Goal: Transaction & Acquisition: Purchase product/service

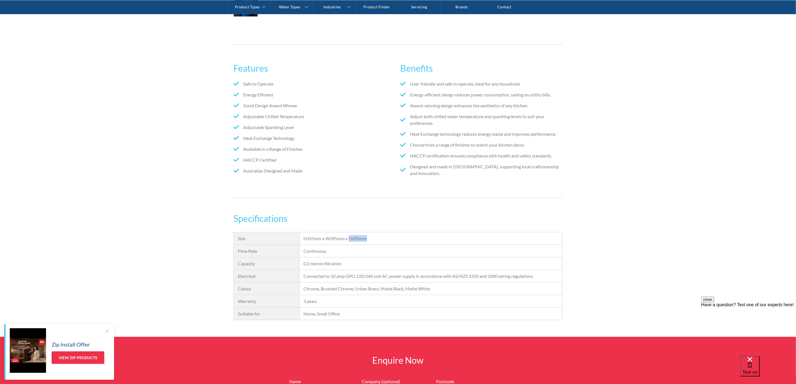
scroll to position [209, 0]
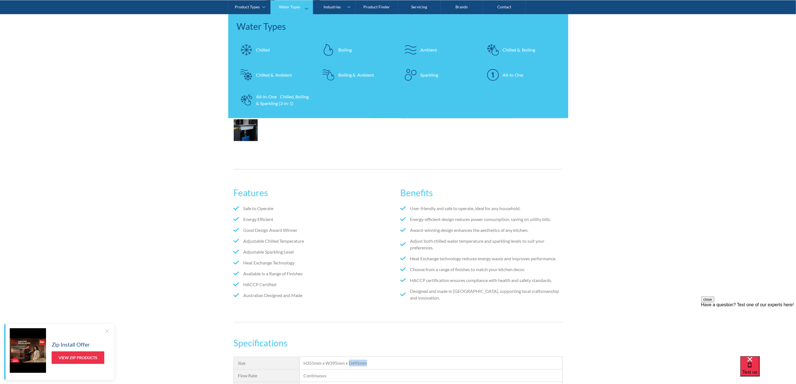
click at [424, 71] on div "Sparkling" at bounding box center [429, 74] width 18 height 7
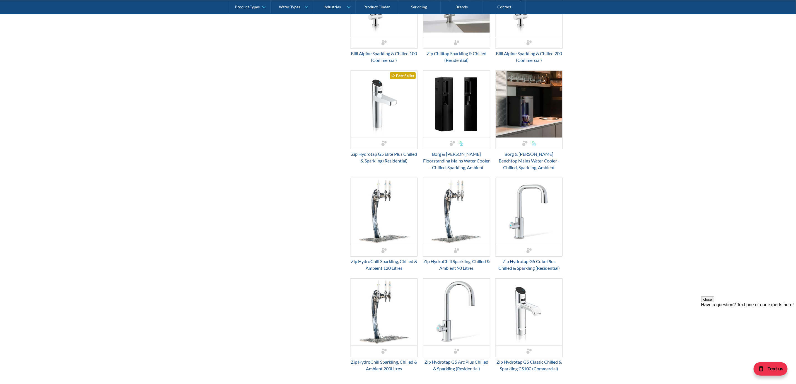
scroll to position [418, 0]
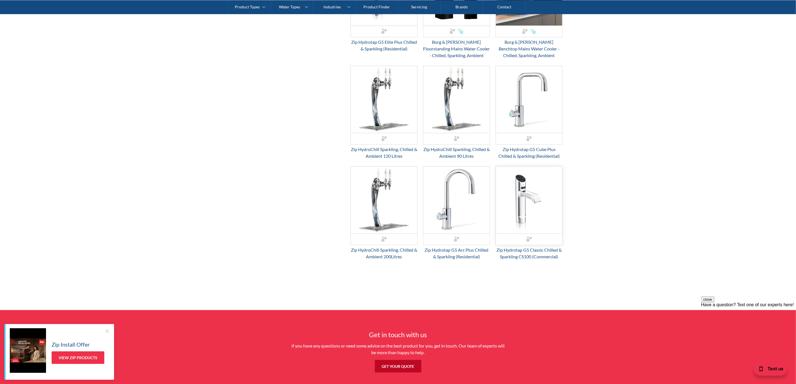
click at [529, 189] on img "Email Form 3" at bounding box center [529, 200] width 66 height 67
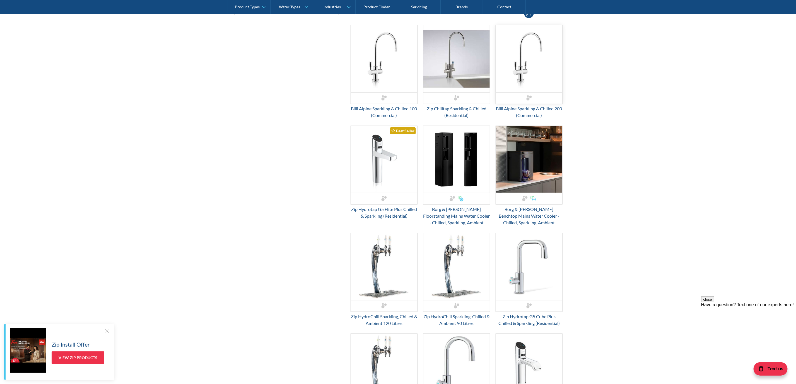
click at [538, 83] on img "Email Form 3" at bounding box center [529, 58] width 66 height 67
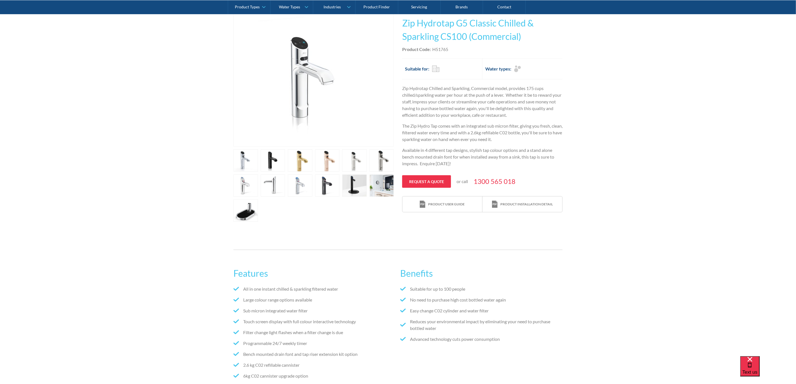
scroll to position [125, 0]
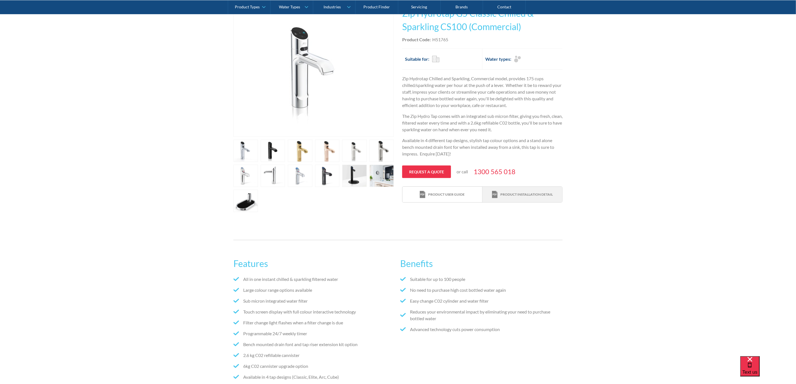
click at [514, 197] on div "Product installation detail" at bounding box center [526, 194] width 52 height 5
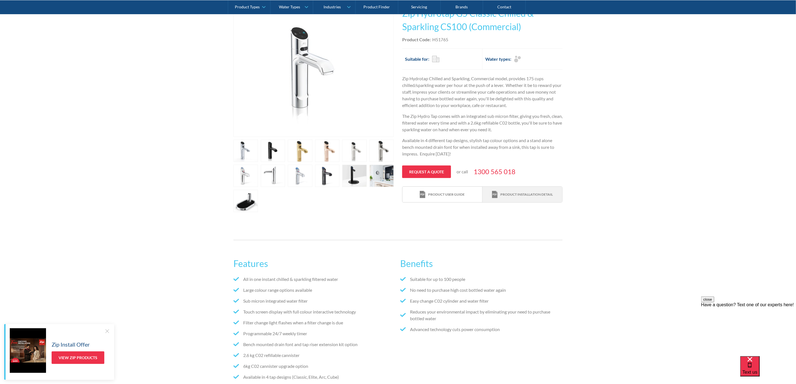
scroll to position [0, 0]
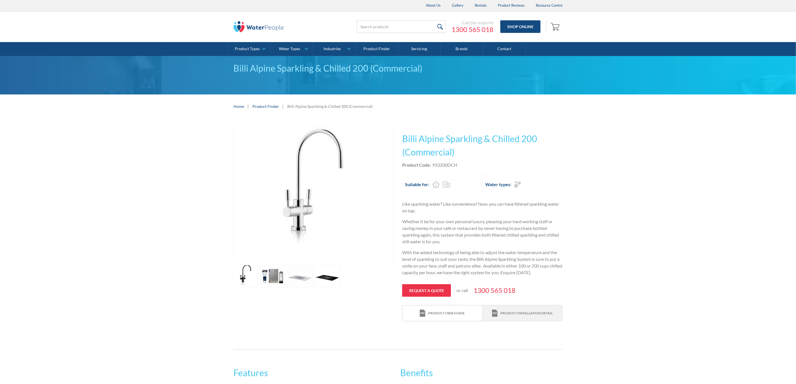
click at [523, 311] on div "Product installation detail" at bounding box center [522, 314] width 61 height 8
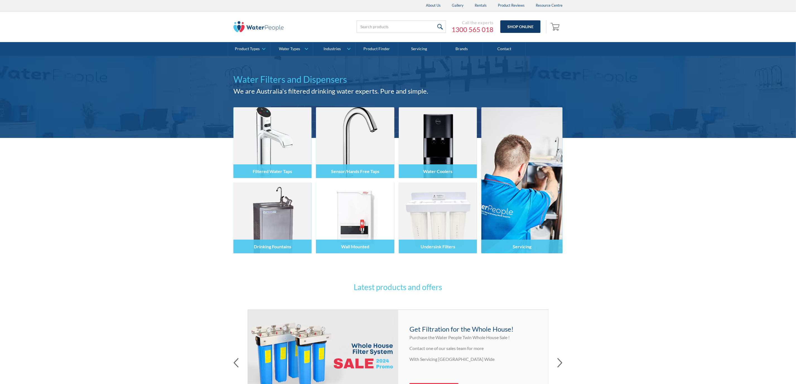
click at [522, 29] on link "Shop Online" at bounding box center [520, 26] width 40 height 13
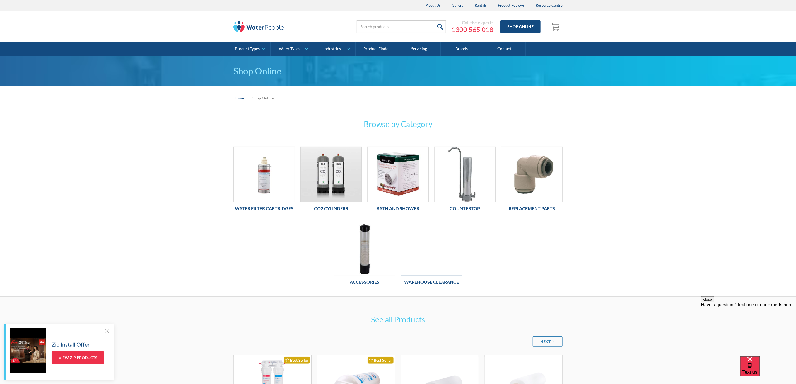
click at [449, 241] on div at bounding box center [431, 248] width 61 height 56
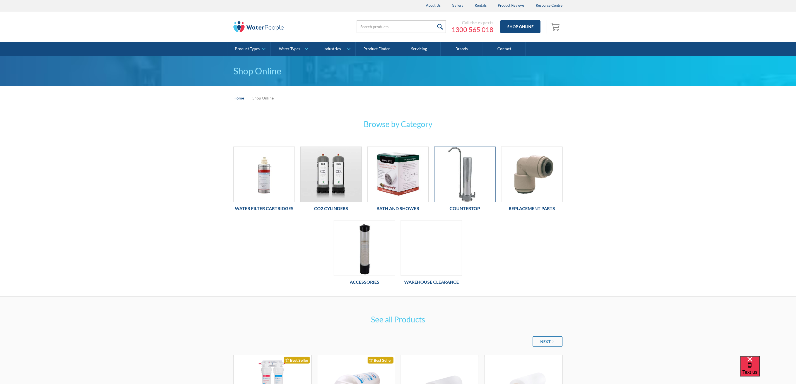
click at [463, 189] on img at bounding box center [464, 174] width 61 height 55
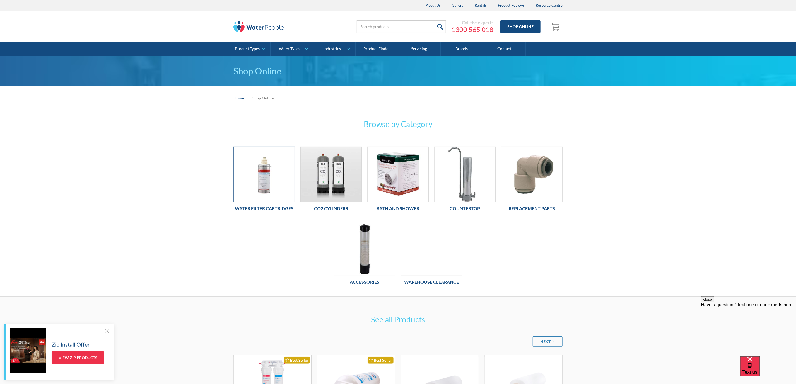
click at [270, 182] on img at bounding box center [264, 174] width 61 height 55
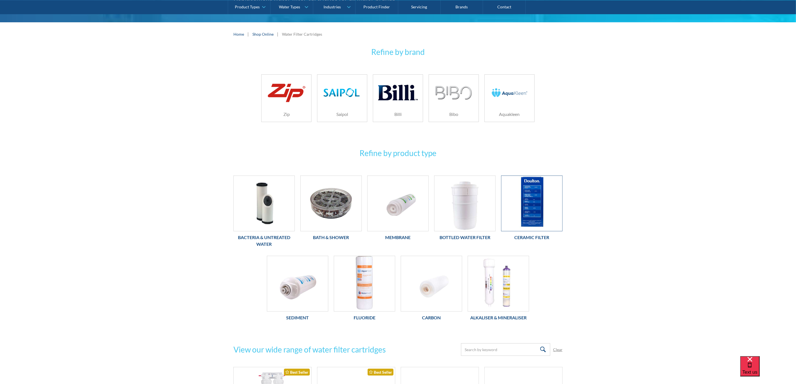
click at [530, 212] on img at bounding box center [531, 203] width 61 height 55
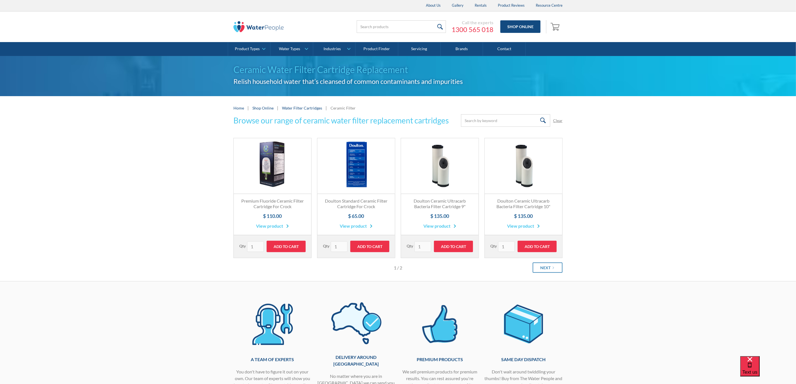
click at [275, 171] on link "Fits Most Brands Best Seller" at bounding box center [273, 166] width 78 height 56
click at [346, 163] on link "Fits Most Brands Best Seller" at bounding box center [356, 166] width 78 height 56
click at [589, 158] on div "Browse our range of ceramic water filter replacement cartridges Submit Clear Th…" at bounding box center [398, 198] width 796 height 168
click at [496, 122] on input "Email Form" at bounding box center [505, 120] width 89 height 13
click at [620, 120] on div "Browse our range of ceramic water filter replacement cartridges Submit Clear Th…" at bounding box center [398, 198] width 796 height 168
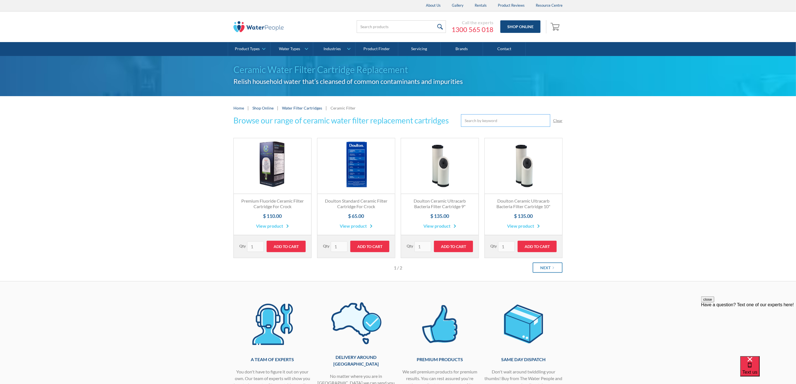
click at [521, 120] on input "Email Form" at bounding box center [505, 120] width 89 height 13
click at [603, 92] on div "Ceramic Water Filter Cartridge Replacement Relish household water that’s cleans…" at bounding box center [398, 76] width 796 height 40
click at [511, 114] on input "Email Form" at bounding box center [505, 120] width 89 height 13
click at [408, 23] on input "search" at bounding box center [401, 26] width 89 height 13
click at [163, 74] on div "Ceramic Water Filter Cartridge Replacement Relish household water that’s cleans…" at bounding box center [398, 76] width 796 height 40
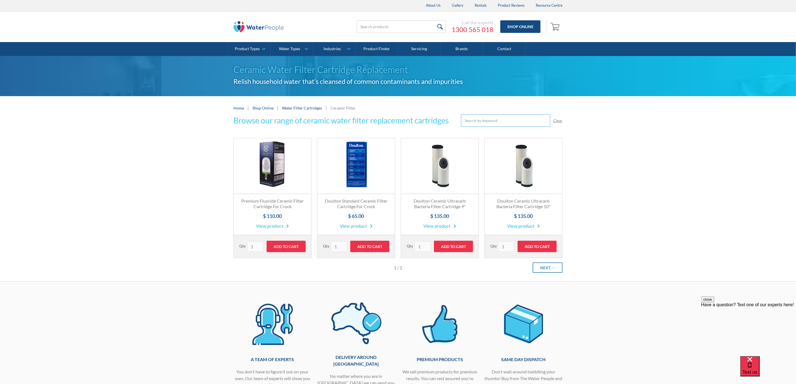
click at [468, 121] on input "Email Form" at bounding box center [505, 120] width 89 height 13
click at [657, 125] on div "Browse our range of ceramic water filter replacement cartridges Submit Clear Th…" at bounding box center [398, 198] width 796 height 168
click at [408, 23] on input "search" at bounding box center [401, 26] width 89 height 13
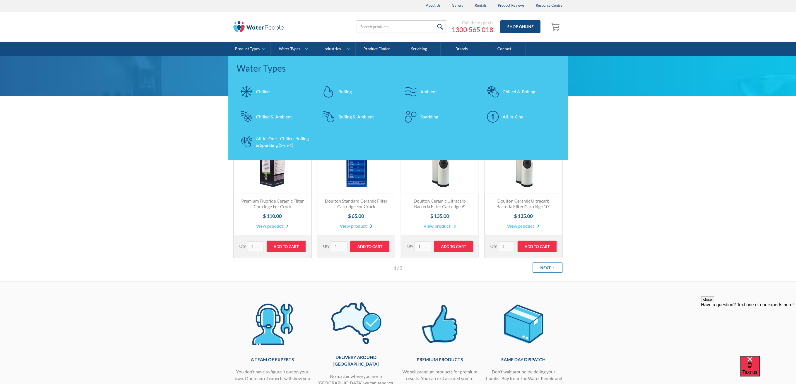
click at [156, 91] on div "Ceramic Water Filter Cartridge Replacement Relish household water that’s cleans…" at bounding box center [398, 76] width 796 height 40
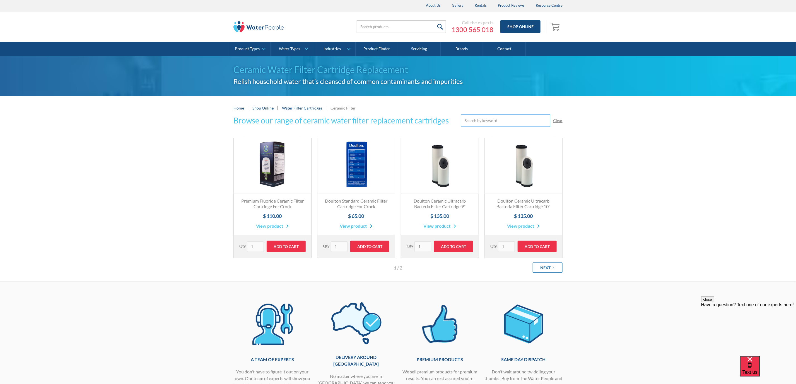
click at [483, 119] on input "Email Form" at bounding box center [505, 120] width 89 height 13
click at [633, 118] on div "Browse our range of ceramic water filter replacement cartridges Submit Clear Th…" at bounding box center [398, 198] width 796 height 168
drag, startPoint x: 493, startPoint y: 120, endPoint x: 468, endPoint y: 94, distance: 36.1
click at [493, 120] on input "Email Form" at bounding box center [505, 120] width 89 height 13
click at [385, 24] on input "search" at bounding box center [401, 26] width 89 height 13
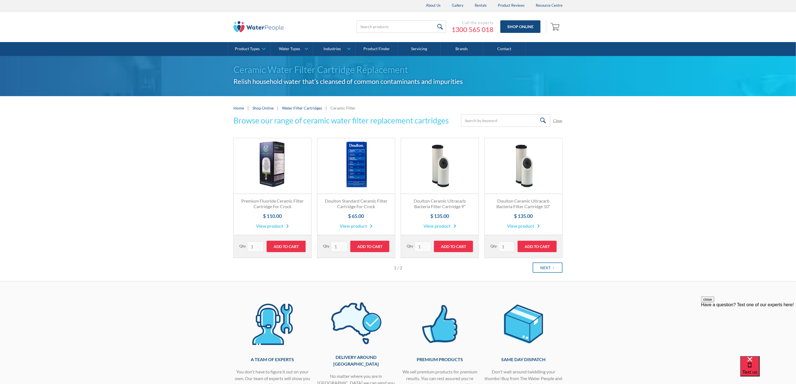
click at [157, 97] on div "Home | Shop Online | Water Filter Cartridges | Ceramic Filter" at bounding box center [398, 108] width 796 height 24
click at [478, 125] on input "Email Form" at bounding box center [505, 120] width 89 height 13
click at [393, 20] on input "search" at bounding box center [401, 26] width 89 height 13
click at [151, 92] on div "Ceramic Water Filter Cartridge Replacement Relish household water that’s cleans…" at bounding box center [398, 76] width 796 height 40
click at [508, 125] on input "Email Form" at bounding box center [505, 120] width 89 height 13
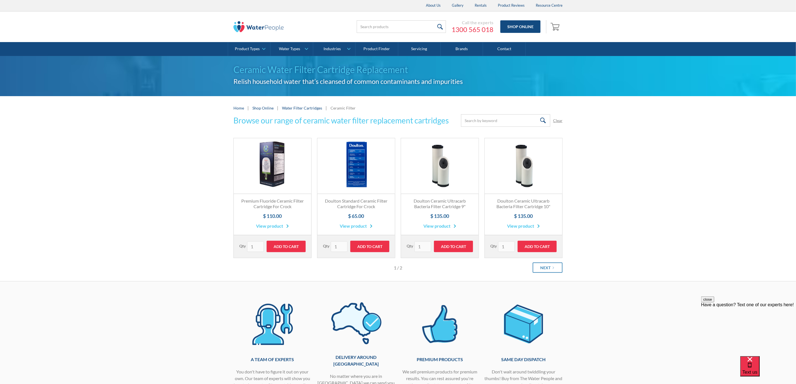
click at [648, 146] on div "Browse our range of ceramic water filter replacement cartridges Submit Clear Th…" at bounding box center [398, 198] width 796 height 168
click at [431, 182] on link "Fits Most Brands Best Seller" at bounding box center [440, 166] width 78 height 56
